Goal: Communication & Community: Participate in discussion

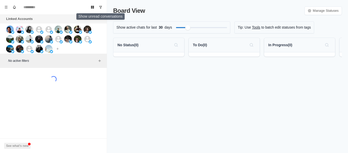
click at [98, 8] on button "Show unread conversations" at bounding box center [101, 7] width 8 height 8
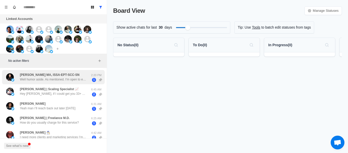
drag, startPoint x: 66, startPoint y: 77, endPoint x: 70, endPoint y: 78, distance: 4.1
click at [66, 77] on p "Well humor aside. As mentioned. I'm open to exploring performance based sales a…" at bounding box center [53, 79] width 66 height 5
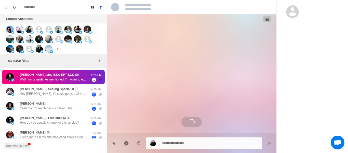
click at [61, 80] on p "Well humor aside. As mentioned. I'm open to exploring performance based sales a…" at bounding box center [53, 79] width 66 height 5
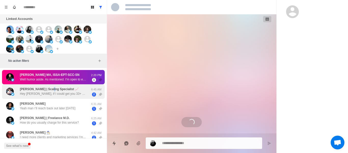
click at [49, 88] on p "[PERSON_NAME] | Scaling Specialist 📈" at bounding box center [49, 89] width 59 height 5
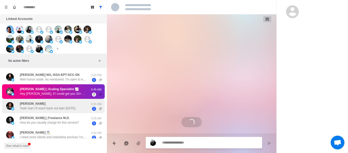
scroll to position [25, 0]
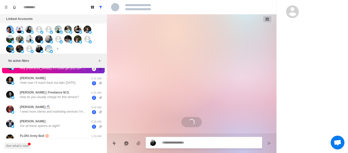
click at [156, 99] on div "Loading..." at bounding box center [191, 73] width 169 height 119
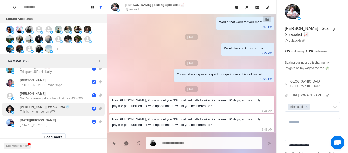
scroll to position [239, 0]
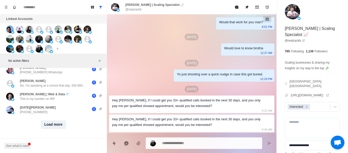
click at [62, 120] on button "Load more" at bounding box center [53, 124] width 25 height 8
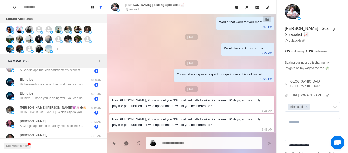
scroll to position [516, 0]
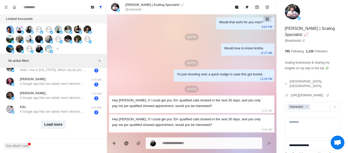
click at [53, 120] on button "Load more" at bounding box center [53, 124] width 25 height 8
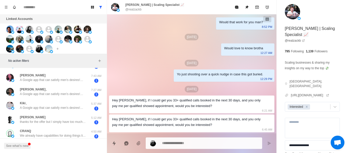
type textarea "*"
